Goal: Task Accomplishment & Management: Use online tool/utility

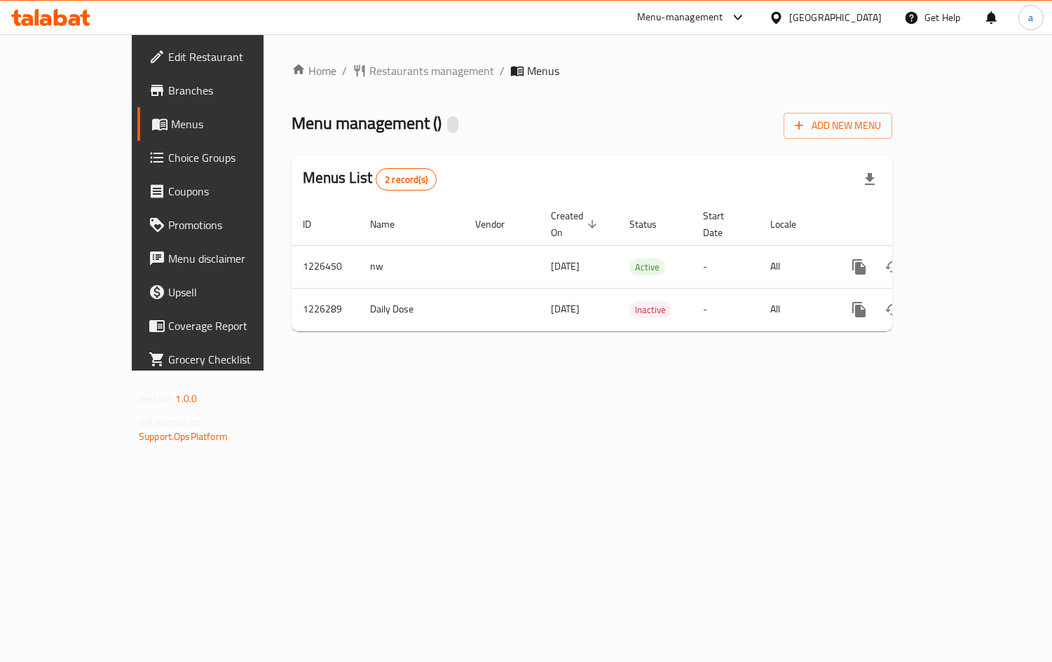
click at [137, 170] on link "Choice Groups" at bounding box center [222, 158] width 170 height 34
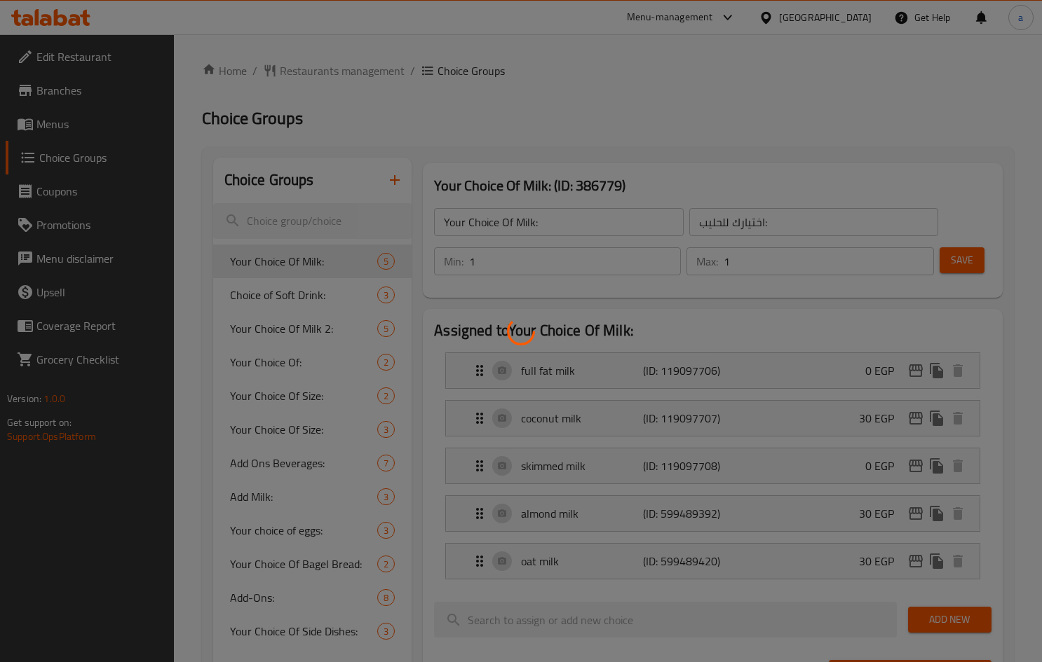
click at [328, 439] on div at bounding box center [521, 331] width 1042 height 662
click at [327, 439] on div at bounding box center [521, 331] width 1042 height 662
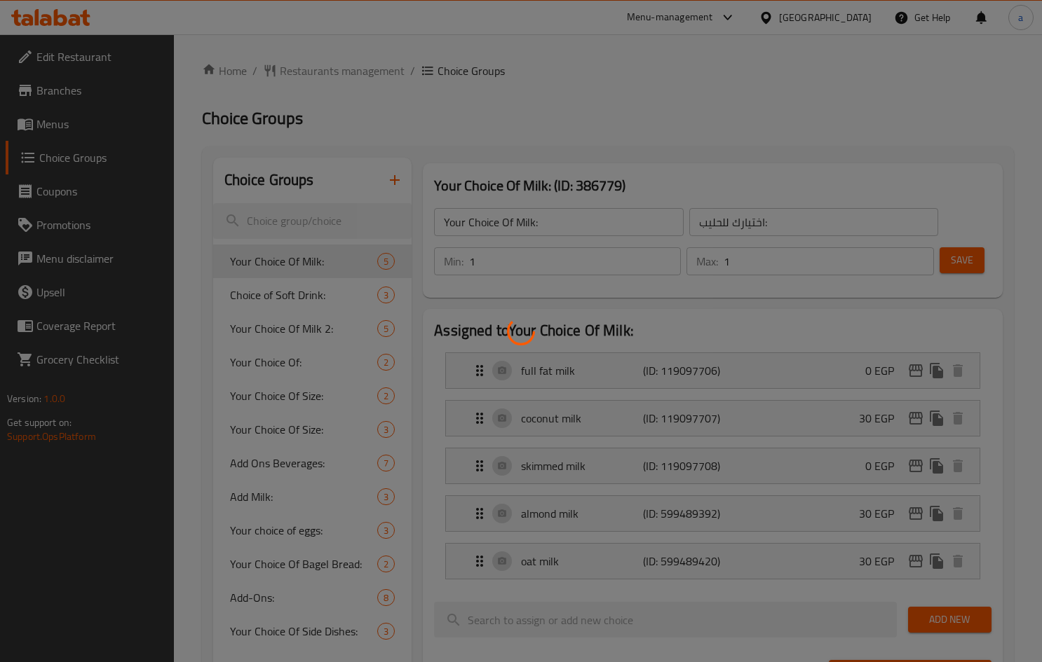
click at [327, 439] on div at bounding box center [521, 331] width 1042 height 662
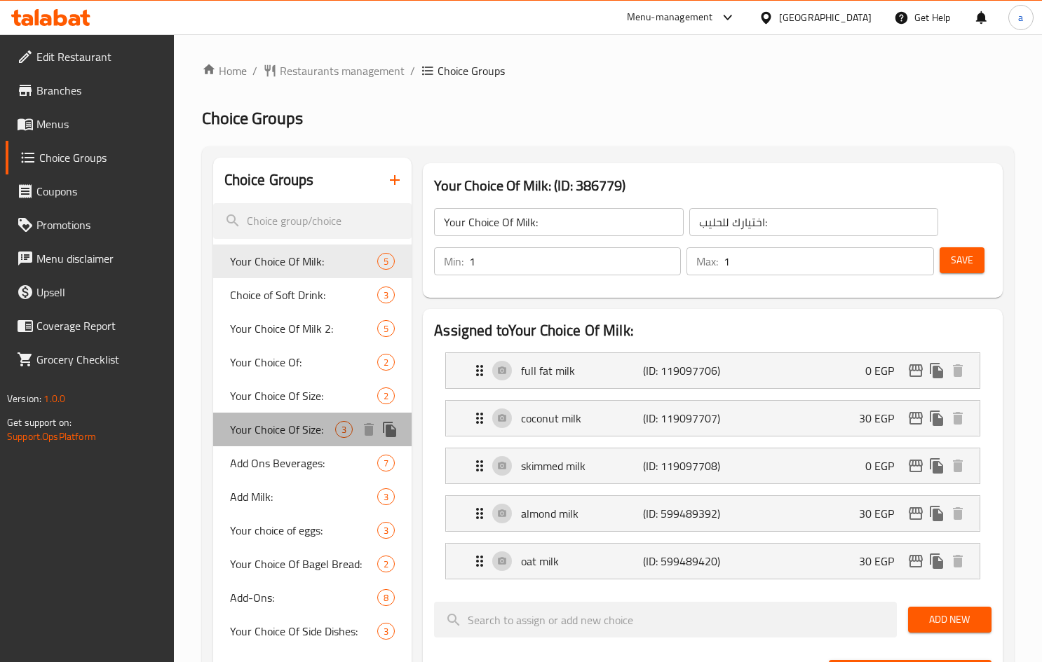
click at [322, 433] on span "Your Choice Of Size:" at bounding box center [282, 429] width 105 height 17
type input "Your Choice Of Size:"
type input "اختيارك للحجم:"
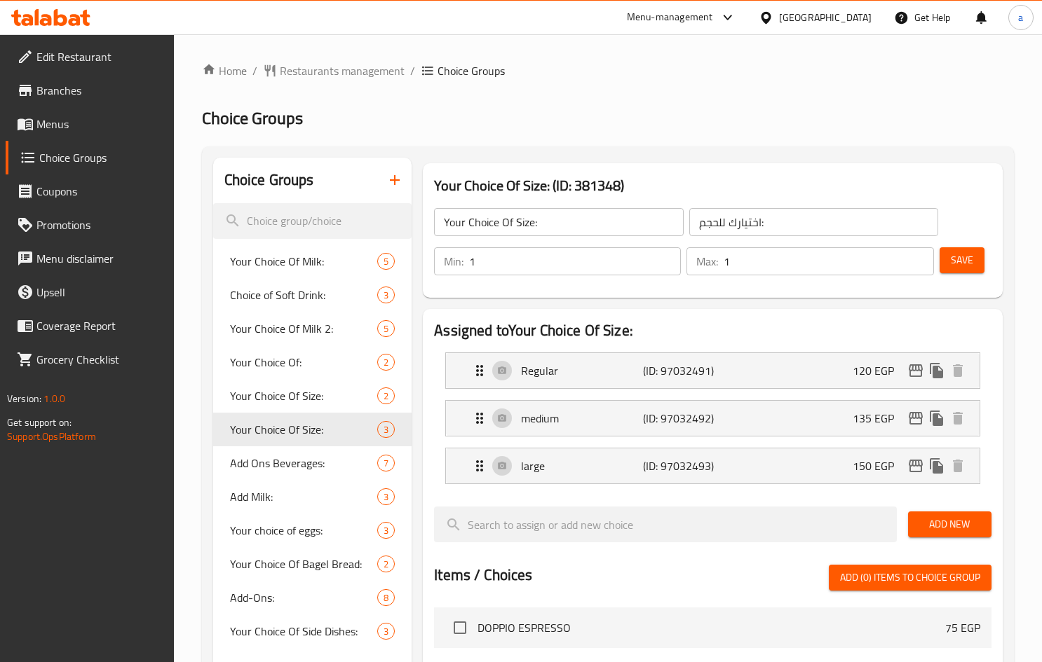
click at [751, 144] on div "Home / Restaurants management / Choice Groups Choice Groups Choice Groups Your …" at bounding box center [608, 593] width 812 height 1063
